Goal: Task Accomplishment & Management: Manage account settings

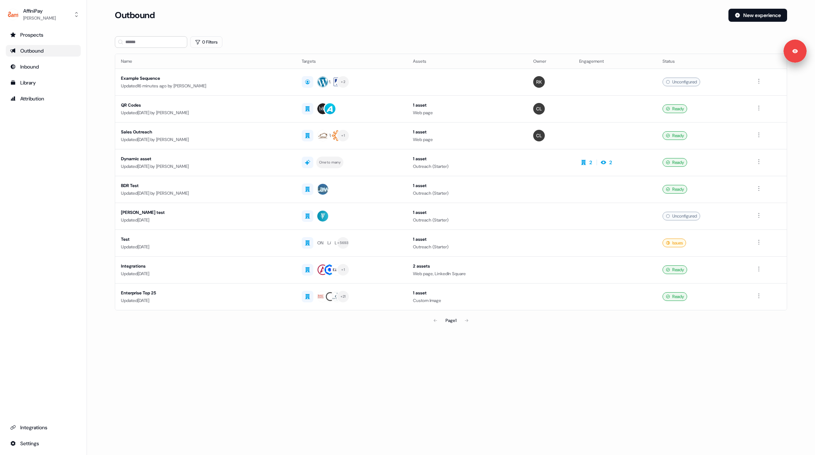
click at [377, 30] on div "Outbound New experience" at bounding box center [451, 20] width 672 height 22
click at [33, 80] on div "Library" at bounding box center [43, 82] width 66 height 7
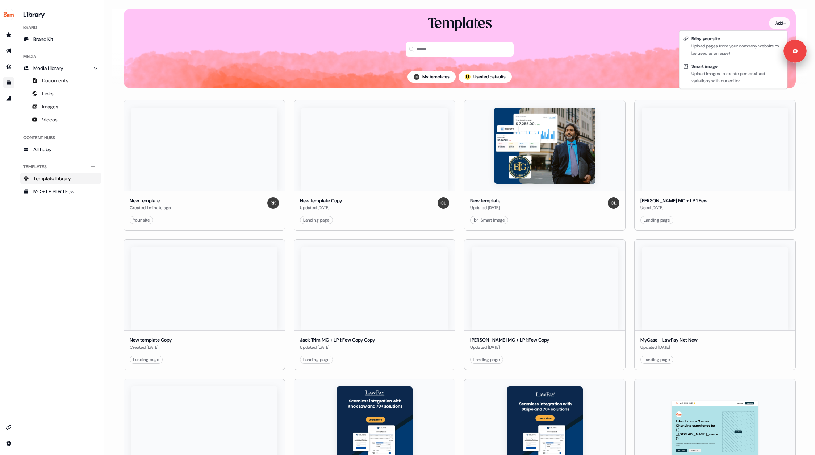
click at [771, 22] on html "Signed in as [PERSON_NAME] Sign out For the best experience switch devices to a…" at bounding box center [407, 227] width 815 height 455
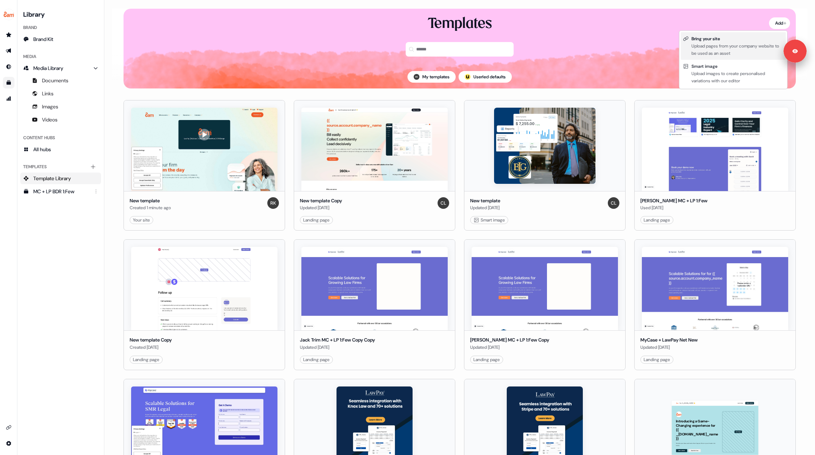
click at [709, 46] on div "Upload pages from your company website to be used as an asset" at bounding box center [737, 49] width 92 height 14
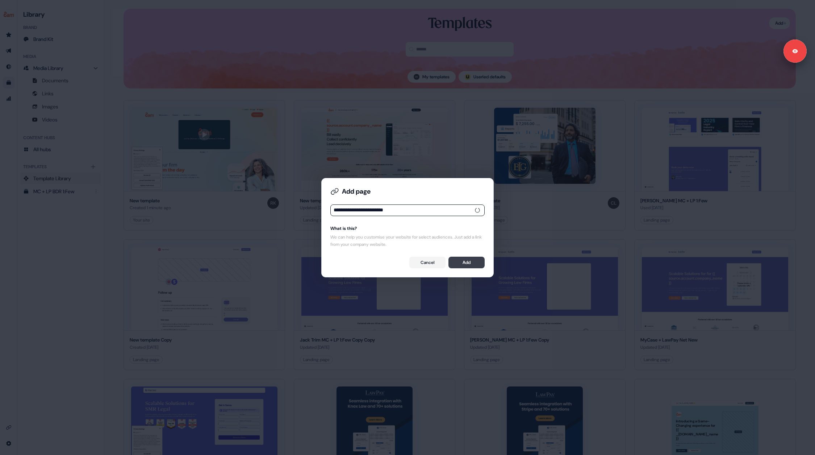
type input "**********"
click at [466, 267] on button "Add" at bounding box center [466, 262] width 36 height 12
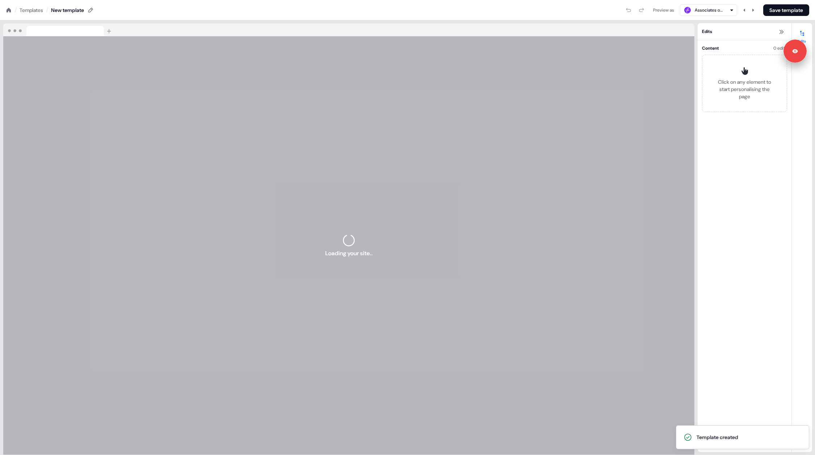
click at [226, 178] on div "Loading your site.." at bounding box center [348, 245] width 691 height 418
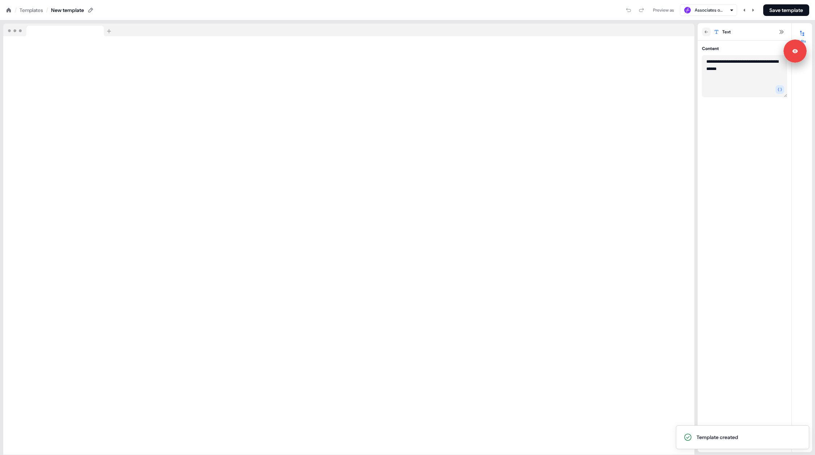
click at [706, 62] on textarea "**********" at bounding box center [744, 76] width 85 height 42
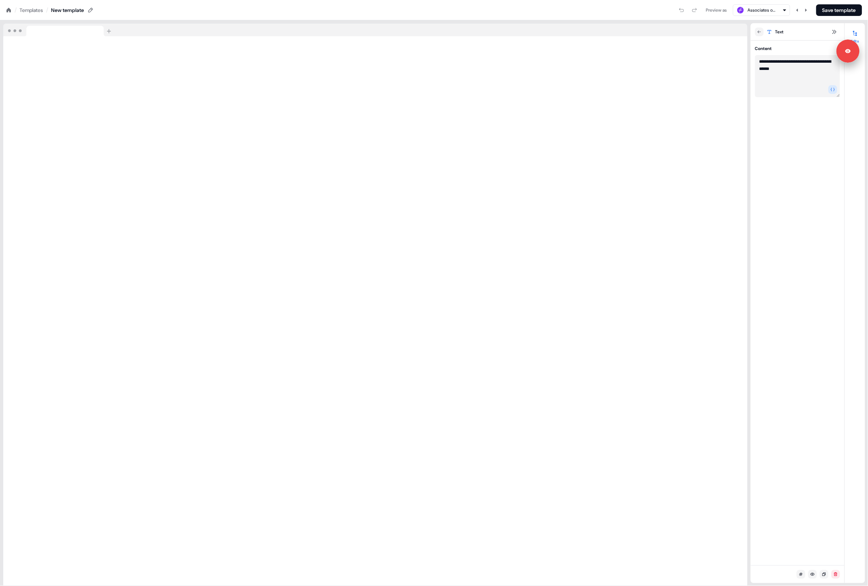
click at [459, 15] on div "Preview as Associates of [GEOGRAPHIC_DATA] Save template" at bounding box center [478, 10] width 769 height 12
click at [322, 6] on div "Preview as Associates of [GEOGRAPHIC_DATA] Save template" at bounding box center [478, 10] width 769 height 12
click at [7, 11] on icon at bounding box center [9, 10] width 4 height 4
click at [143, 12] on div "Preview as Associates of [GEOGRAPHIC_DATA] Save template" at bounding box center [478, 10] width 769 height 12
click at [149, 6] on div "Preview as Associates of [GEOGRAPHIC_DATA] Save template" at bounding box center [478, 10] width 769 height 12
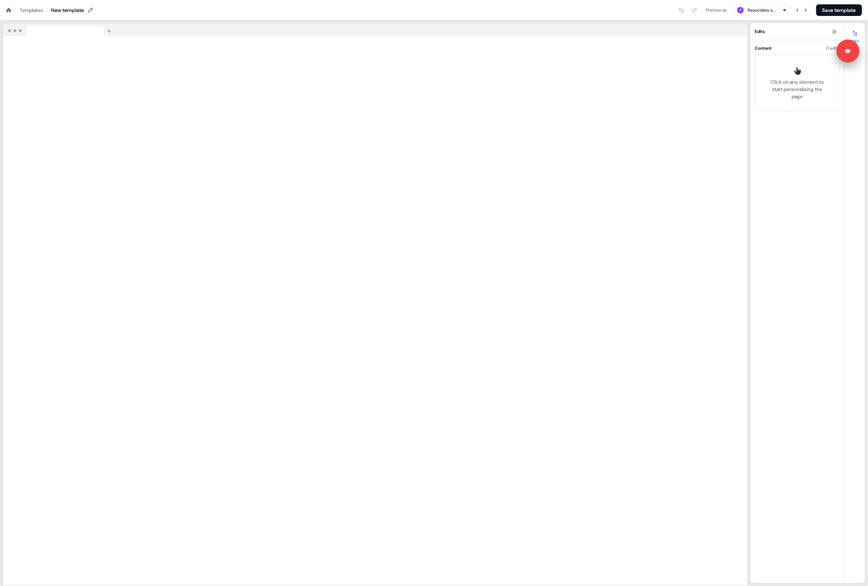
click at [149, 6] on div "Preview as Associates of [GEOGRAPHIC_DATA] Save template" at bounding box center [478, 10] width 769 height 12
click at [417, 32] on div at bounding box center [375, 30] width 745 height 13
click at [419, 8] on div "Preview as Associates of [GEOGRAPHIC_DATA] Save template" at bounding box center [478, 10] width 769 height 12
click at [419, 7] on div "Preview as Associates of [GEOGRAPHIC_DATA] Save template" at bounding box center [478, 10] width 769 height 12
click at [427, 8] on div "Preview as Associates of [GEOGRAPHIC_DATA] Save template" at bounding box center [478, 10] width 769 height 12
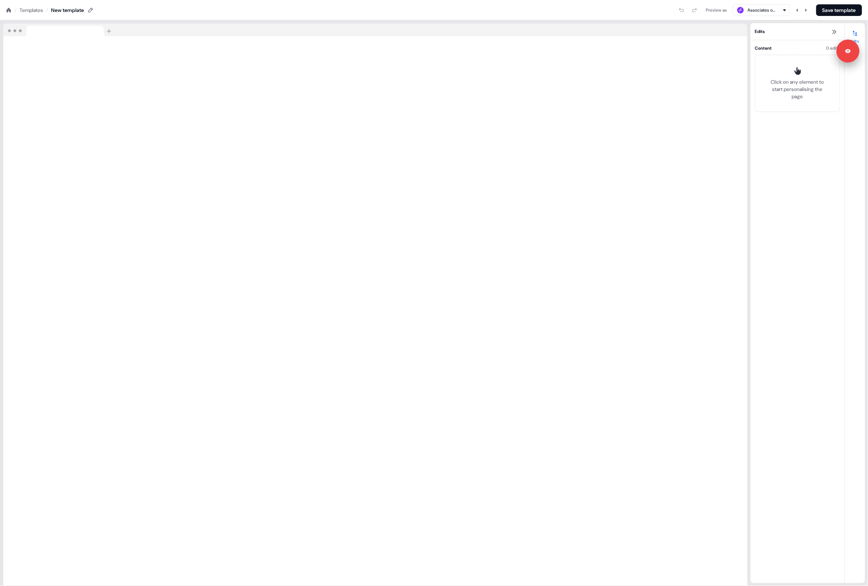
click at [425, 8] on div "Preview as Associates of [GEOGRAPHIC_DATA] Save template" at bounding box center [478, 10] width 769 height 12
drag, startPoint x: 376, startPoint y: 20, endPoint x: 376, endPoint y: 9, distance: 11.2
click at [376, 20] on div "Loading your site.." at bounding box center [375, 302] width 751 height 565
click at [376, 8] on div "Preview as Associates of [GEOGRAPHIC_DATA] Save template" at bounding box center [478, 10] width 769 height 12
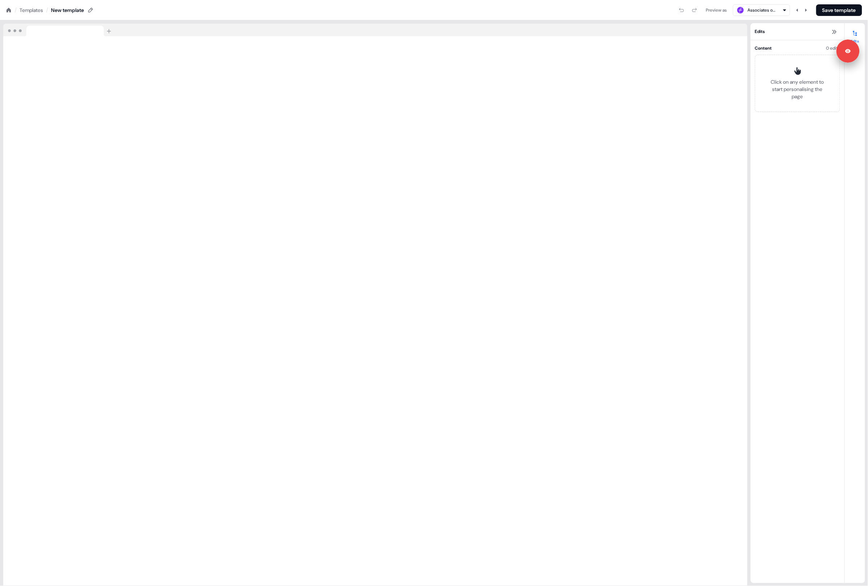
click at [390, 8] on div "Preview as Associates of [GEOGRAPHIC_DATA] Save template" at bounding box center [478, 10] width 769 height 12
click at [392, 8] on div "Preview as Associates of [GEOGRAPHIC_DATA] Save template" at bounding box center [478, 10] width 769 height 12
click at [364, 9] on div "Preview as Associates of [GEOGRAPHIC_DATA] Save template" at bounding box center [478, 10] width 769 height 12
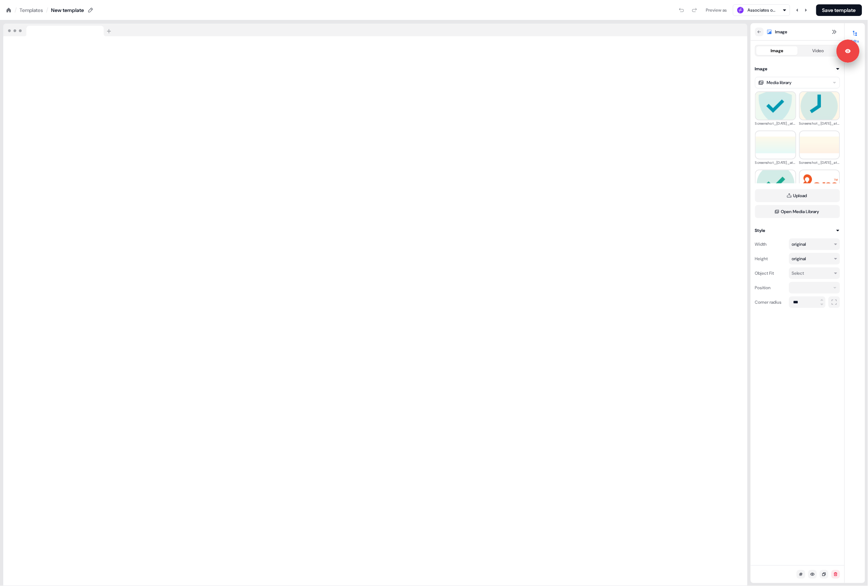
click at [815, 0] on html "Signed in as [PERSON_NAME] Sign out For the best experience switch devices to a…" at bounding box center [434, 0] width 868 height 0
click at [804, 0] on html "Signed in as [PERSON_NAME] Sign out For the best experience switch devices to a…" at bounding box center [434, 0] width 868 height 0
click at [804, 272] on div "Select" at bounding box center [798, 272] width 12 height 7
click at [807, 0] on html "Signed in as [PERSON_NAME] Sign out For the best experience switch devices to a…" at bounding box center [434, 0] width 868 height 0
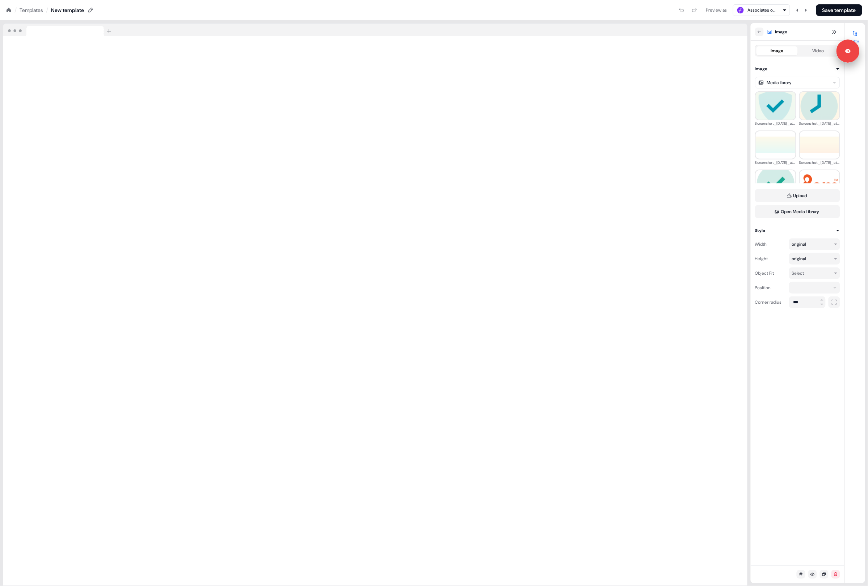
click at [8, 8] on icon at bounding box center [9, 10] width 4 height 4
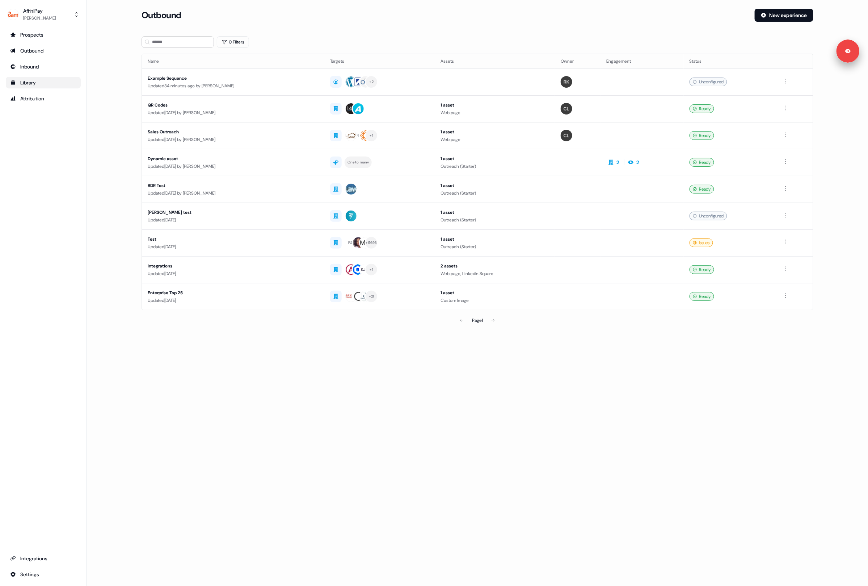
click at [29, 81] on div "Library" at bounding box center [43, 82] width 66 height 7
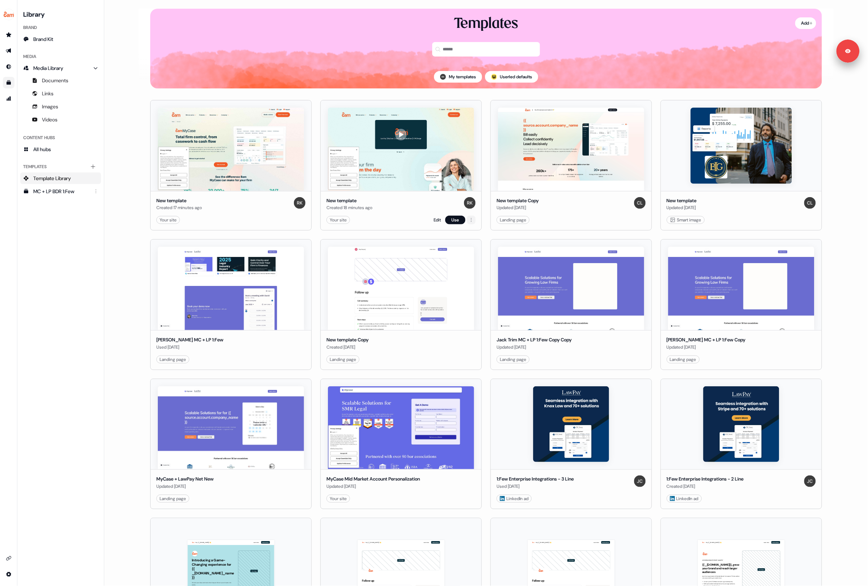
click at [470, 221] on html "Signed in as [PERSON_NAME] Sign out For the best experience switch devices to a…" at bounding box center [434, 293] width 868 height 586
click at [477, 257] on div "Delete" at bounding box center [499, 257] width 63 height 12
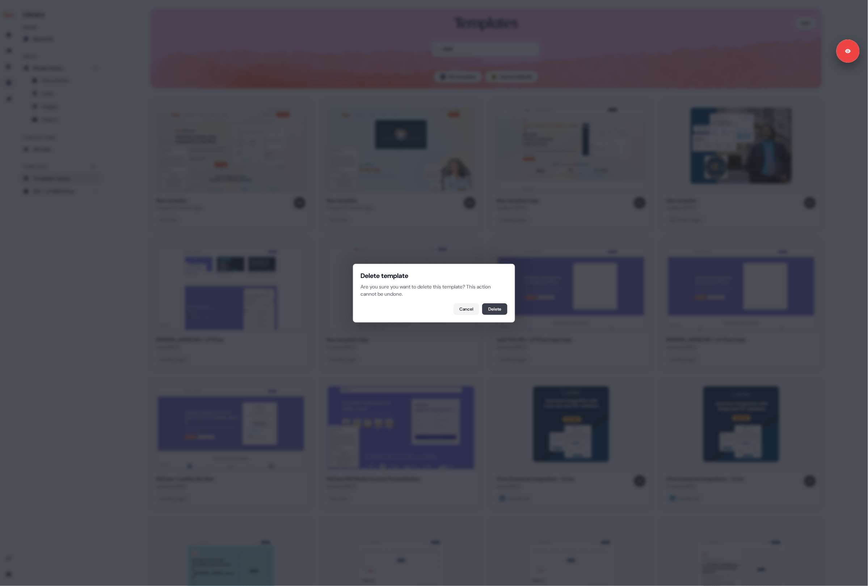
click at [495, 311] on button "Delete" at bounding box center [494, 309] width 25 height 12
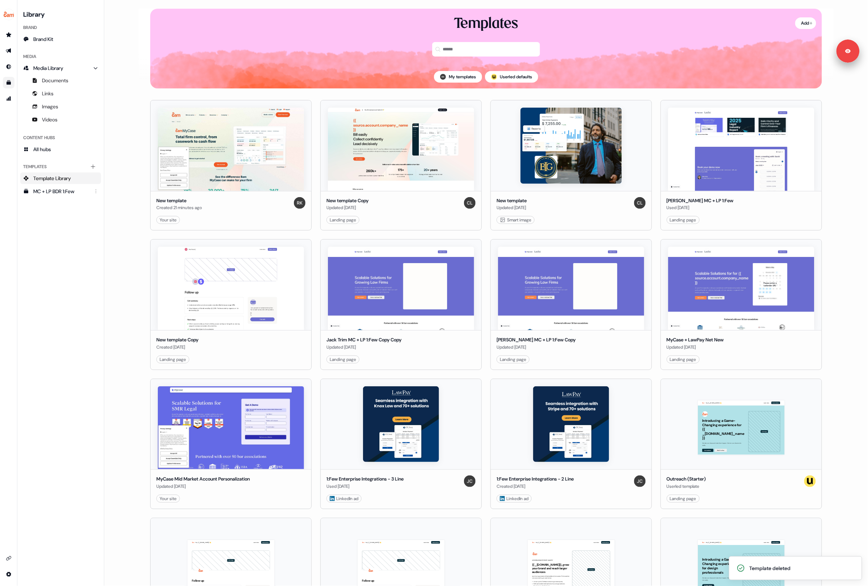
click at [122, 196] on main "Loading... Add Templates My templates ; Userled defaults New template Created 2…" at bounding box center [486, 293] width 764 height 586
click at [120, 164] on main "Loading... Add Templates My templates ; Userled defaults New template Created 2…" at bounding box center [486, 293] width 764 height 586
click at [122, 165] on main "Loading... Add Templates My templates ; Userled defaults New template Created 2…" at bounding box center [486, 293] width 764 height 586
click at [126, 164] on main "Loading... Add Templates My templates ; Userled defaults New template Created 2…" at bounding box center [486, 293] width 764 height 586
click at [128, 160] on main "Loading... Add Templates My templates ; Userled defaults New template Created 2…" at bounding box center [486, 293] width 764 height 586
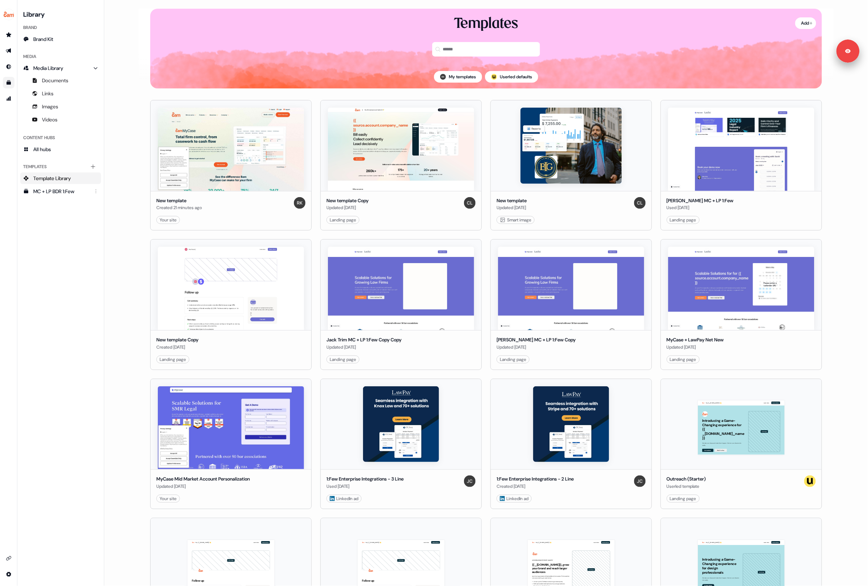
click at [143, 164] on div "New template Created 21 minutes ago Your site Edit Use New template Copy Update…" at bounding box center [486, 576] width 695 height 977
click at [484, 96] on div "New template Created 21 minutes ago Your site Edit Use New template Copy Update…" at bounding box center [486, 576] width 695 height 977
click at [123, 177] on main "Loading... Add Templates My templates ; Userled defaults New template Created 2…" at bounding box center [486, 293] width 764 height 586
click at [127, 160] on main "Loading... Add Templates My templates ; Userled defaults New template Created 2…" at bounding box center [486, 293] width 764 height 586
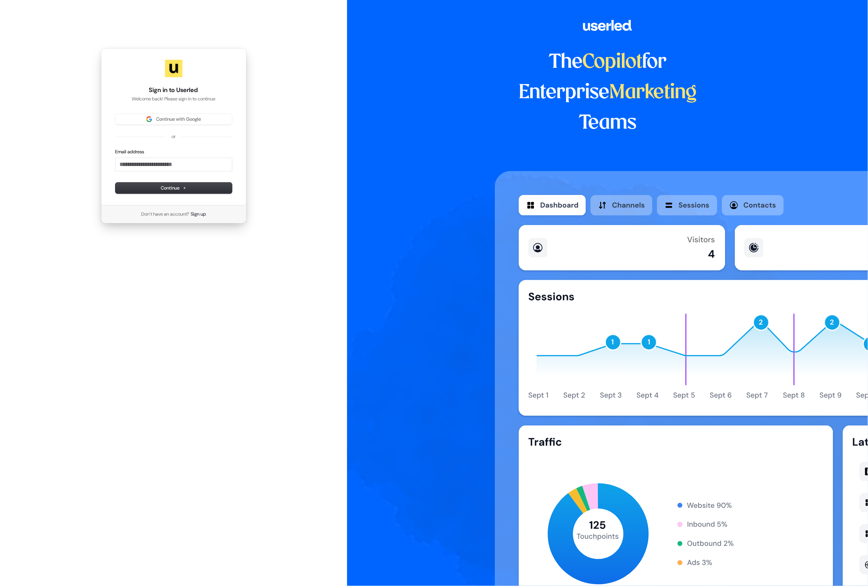
click at [420, 169] on div "The Copilot for Enterprise Marketing Teams" at bounding box center [607, 293] width 521 height 586
click at [418, 181] on div "The Copilot for Enterprise Marketing Teams" at bounding box center [607, 293] width 521 height 586
click at [413, 147] on div "The Copilot for Enterprise Marketing Teams" at bounding box center [607, 293] width 521 height 586
click at [418, 110] on div "The Copilot for Enterprise Marketing Teams" at bounding box center [607, 293] width 521 height 586
click at [418, 143] on div "The Copilot for Enterprise Marketing Teams" at bounding box center [607, 293] width 521 height 586
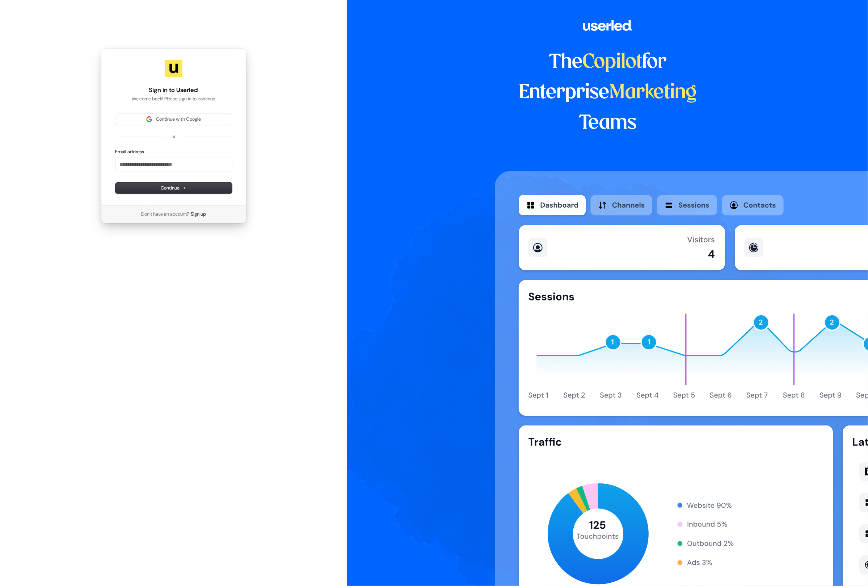
click at [418, 138] on div "The Copilot for Enterprise Marketing Teams" at bounding box center [607, 293] width 521 height 586
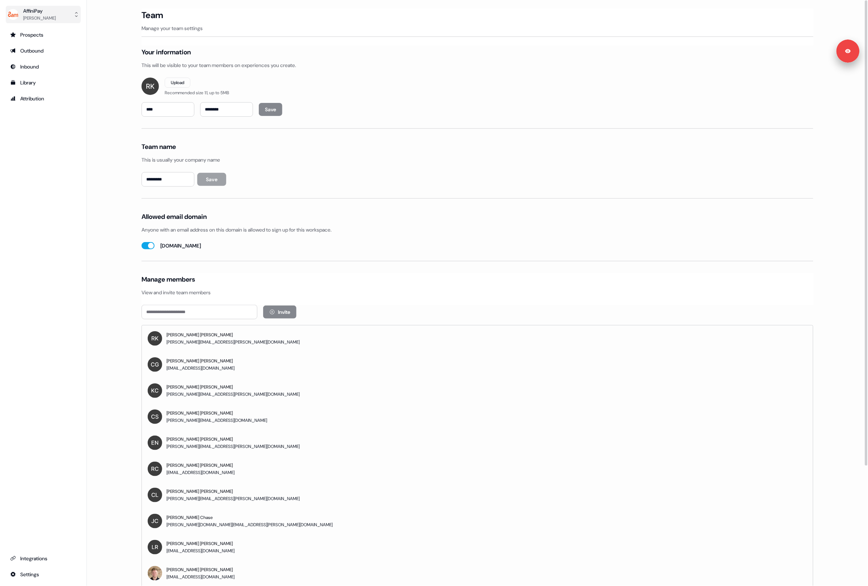
click at [47, 14] on div "[PERSON_NAME]" at bounding box center [39, 17] width 33 height 7
click at [35, 60] on div "Logout" at bounding box center [43, 60] width 69 height 13
click at [40, 19] on html "For the best experience switch devices to a bigger screen. Go to Userled.io Aff…" at bounding box center [434, 293] width 868 height 586
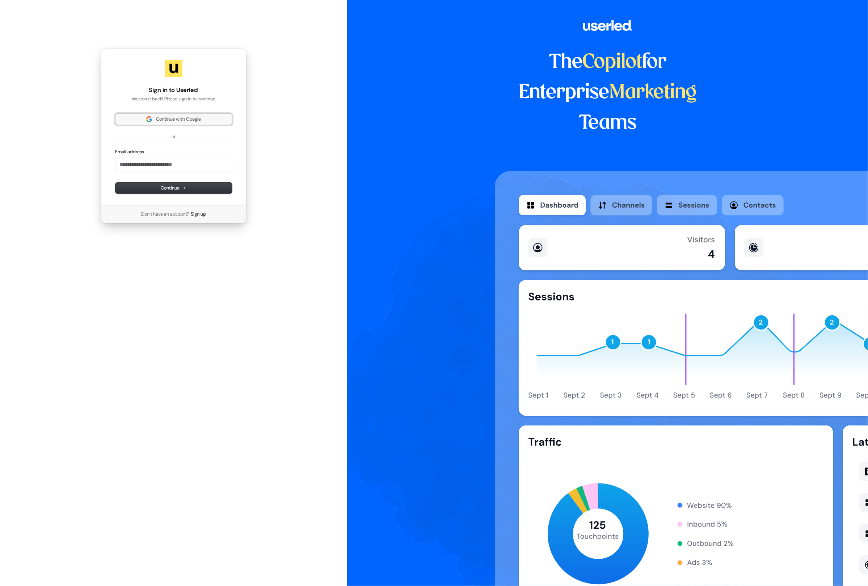
click at [164, 120] on span "Continue with Google" at bounding box center [178, 119] width 45 height 7
